Goal: Task Accomplishment & Management: Manage account settings

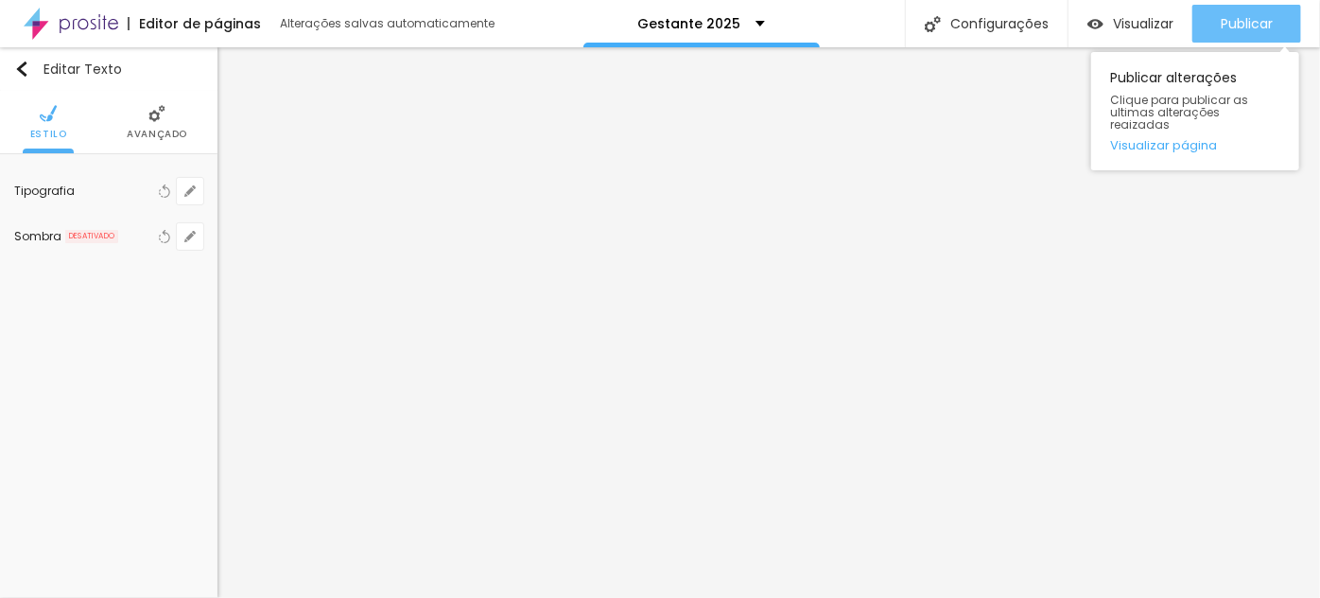
click at [1281, 23] on button "Publicar" at bounding box center [1247, 24] width 109 height 38
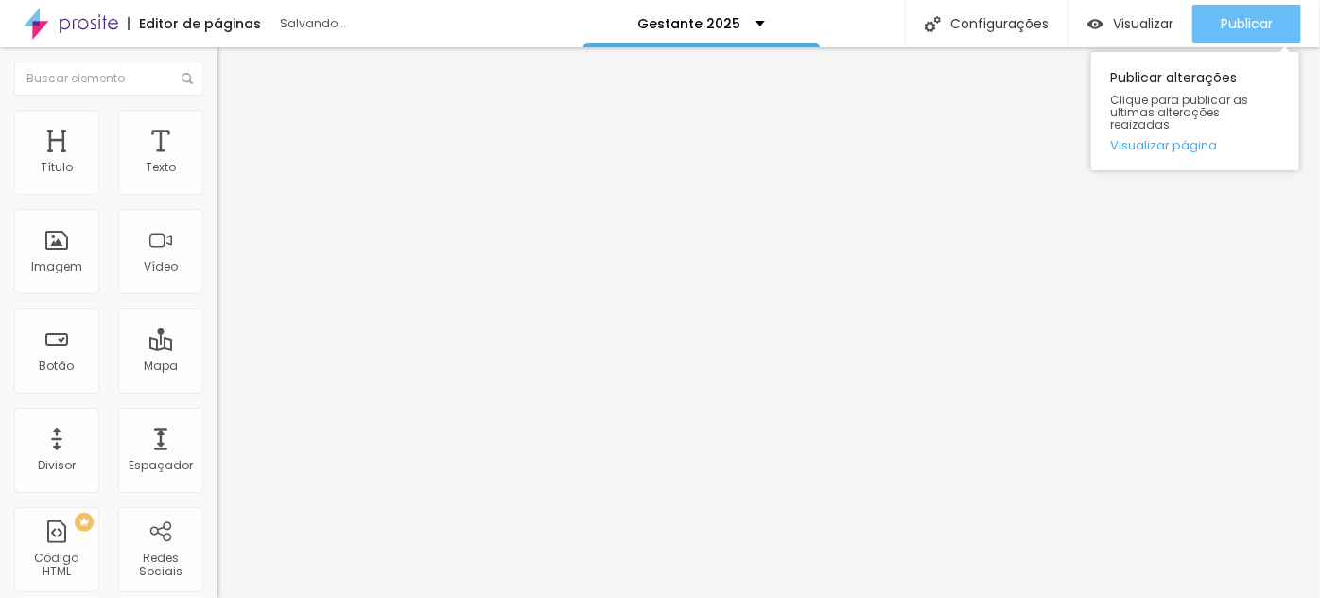
click at [1261, 27] on span "Publicar" at bounding box center [1247, 23] width 52 height 15
click at [1264, 22] on span "Publicar" at bounding box center [1247, 23] width 52 height 15
click at [1267, 22] on span "Publicar" at bounding box center [1247, 23] width 52 height 15
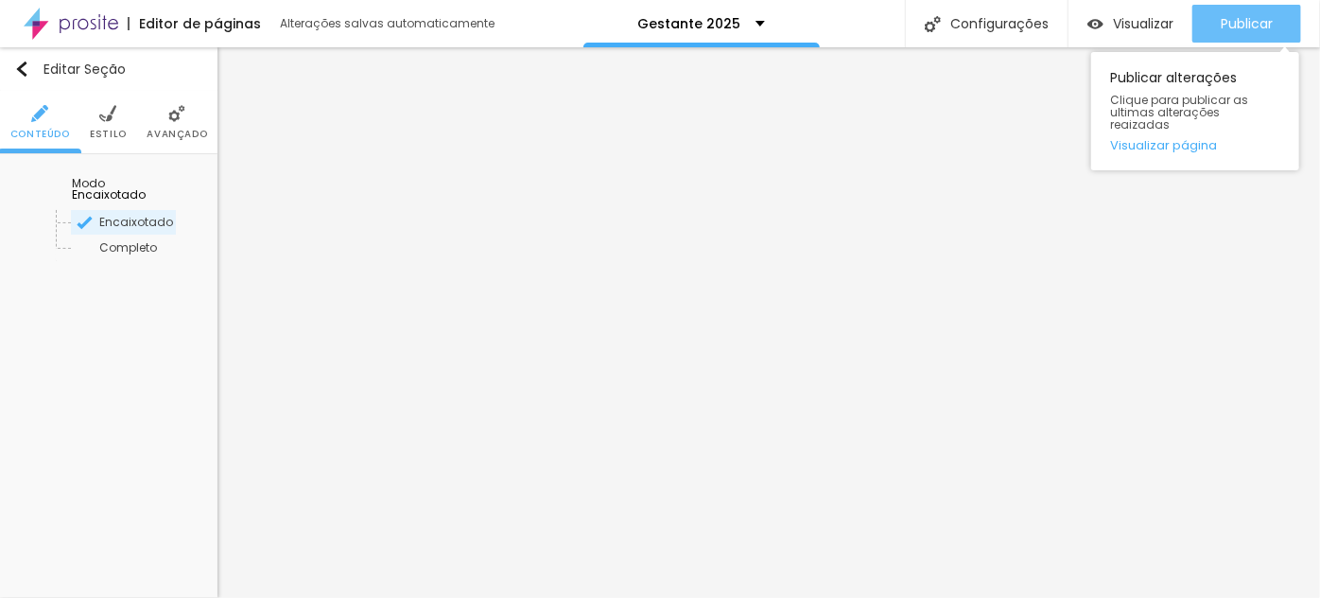
click at [1248, 32] on div "Publicar" at bounding box center [1247, 24] width 52 height 38
